Goal: Information Seeking & Learning: Learn about a topic

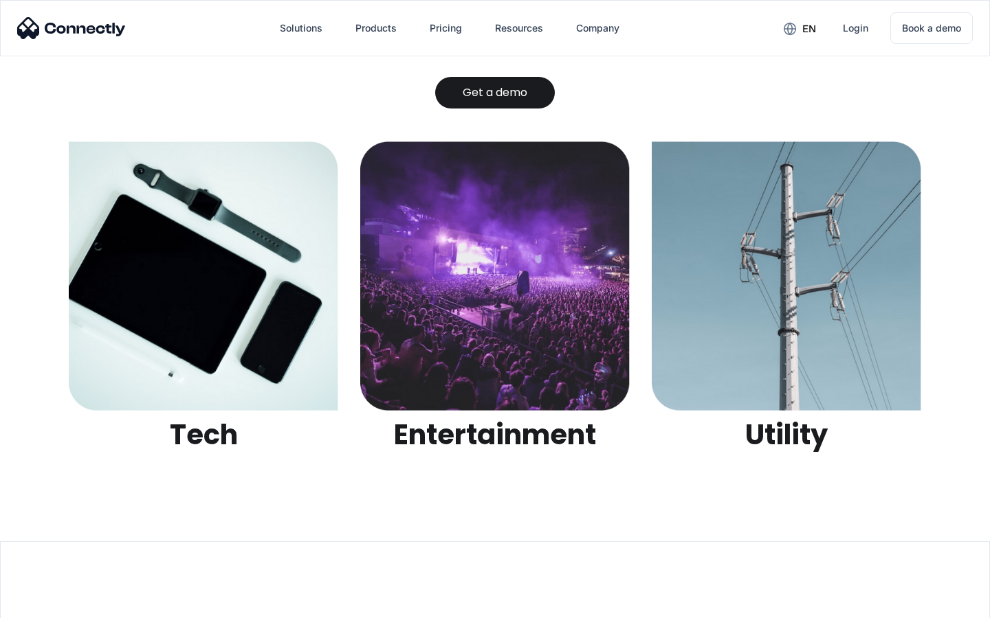
scroll to position [4336, 0]
